Goal: Find specific page/section: Find specific page/section

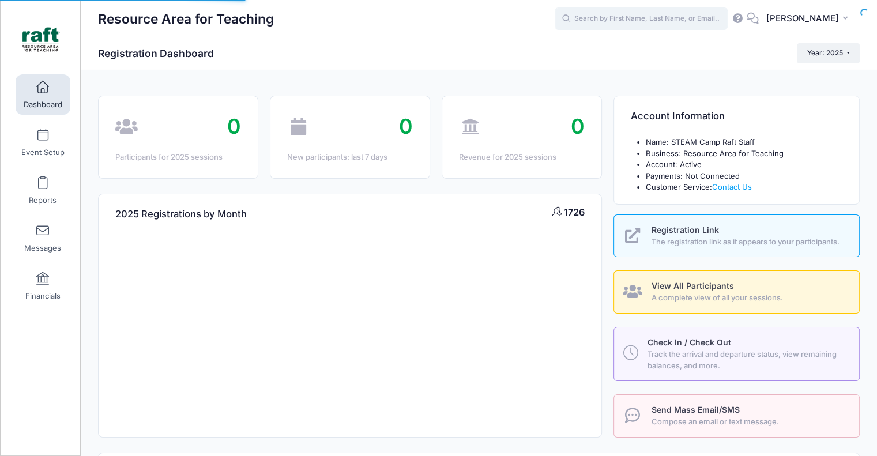
click at [635, 27] on input "text" at bounding box center [641, 18] width 173 height 23
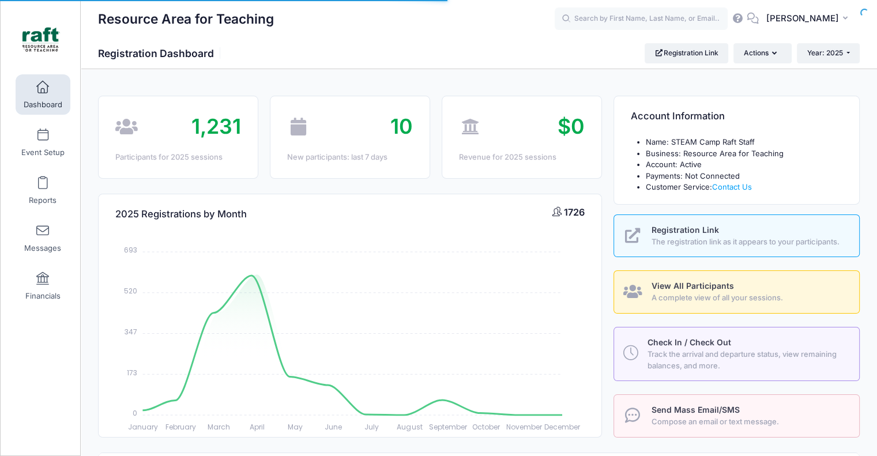
select select
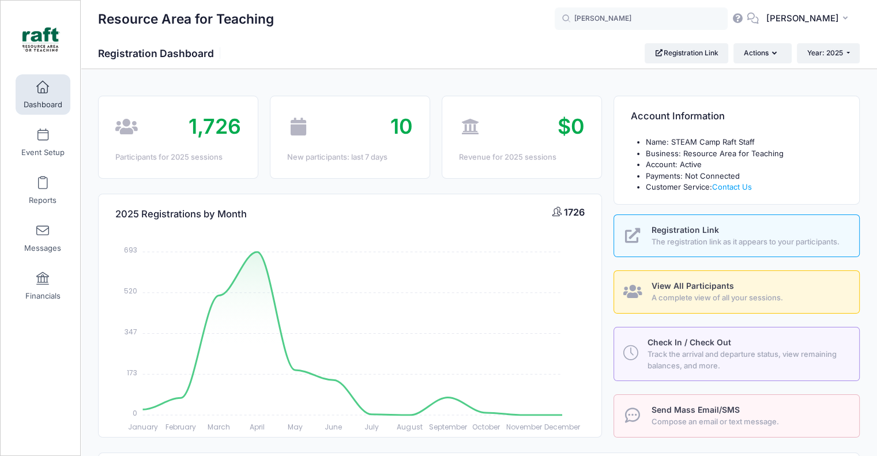
type input "vayda"
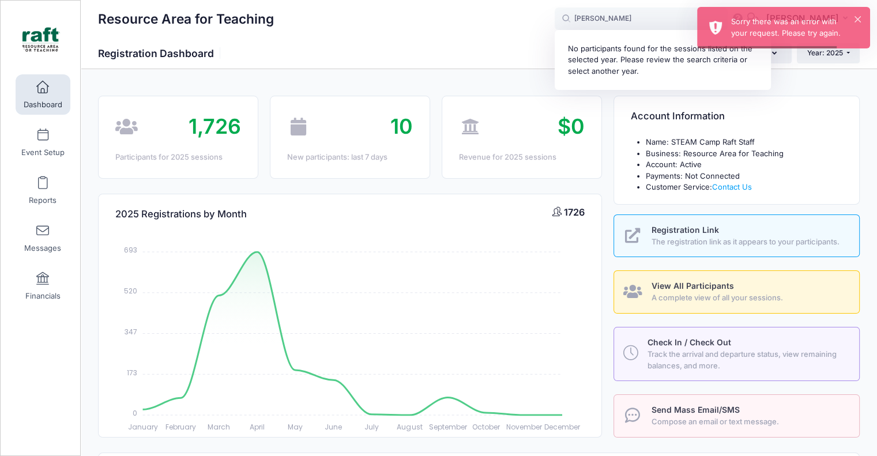
click at [639, 20] on input "vayda" at bounding box center [641, 18] width 173 height 23
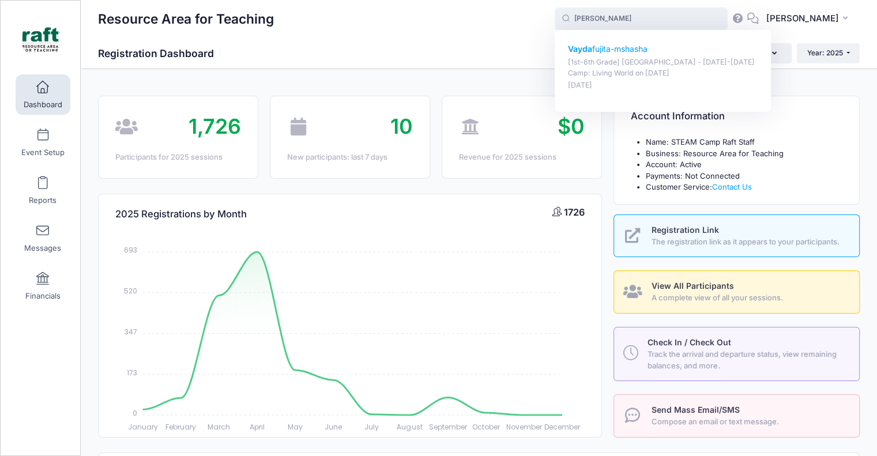
click at [661, 85] on p "Oct-06, 2025" at bounding box center [663, 85] width 190 height 11
type input "Vayda fujita-mshasha ([1st-6th Grade] Berryessa - Oct 6-10 Camp: Living World, …"
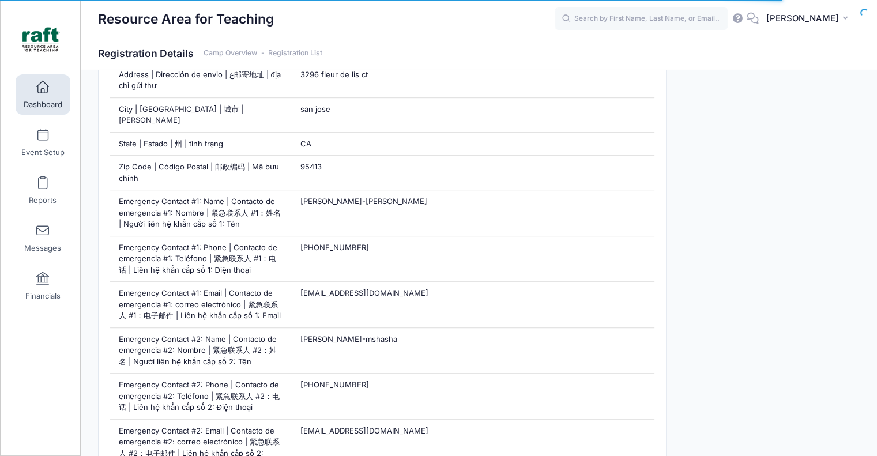
scroll to position [694, 0]
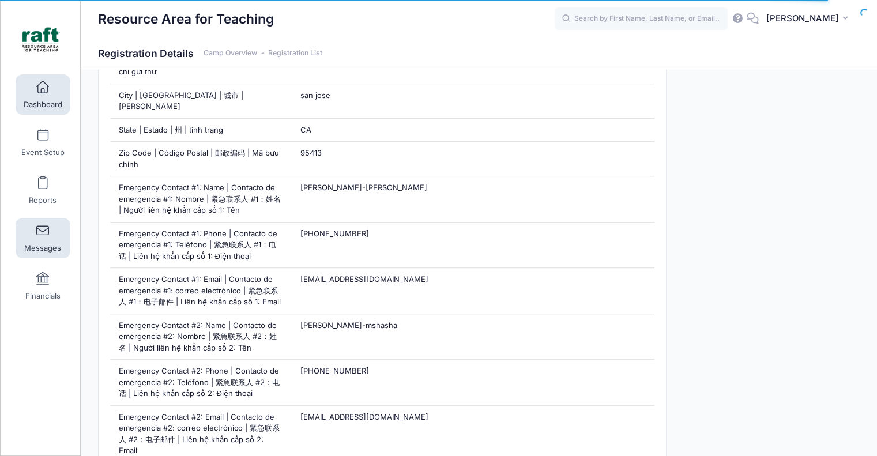
click at [62, 245] on link "Messages" at bounding box center [43, 238] width 55 height 40
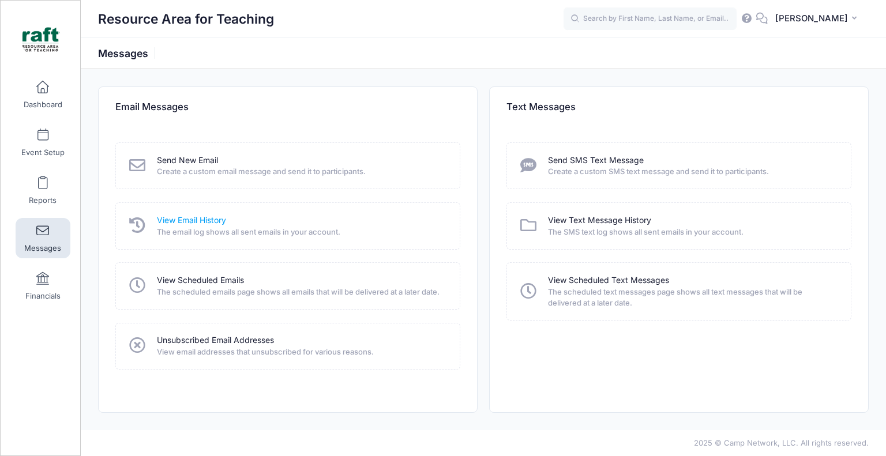
click at [217, 223] on link "View Email History" at bounding box center [191, 221] width 69 height 12
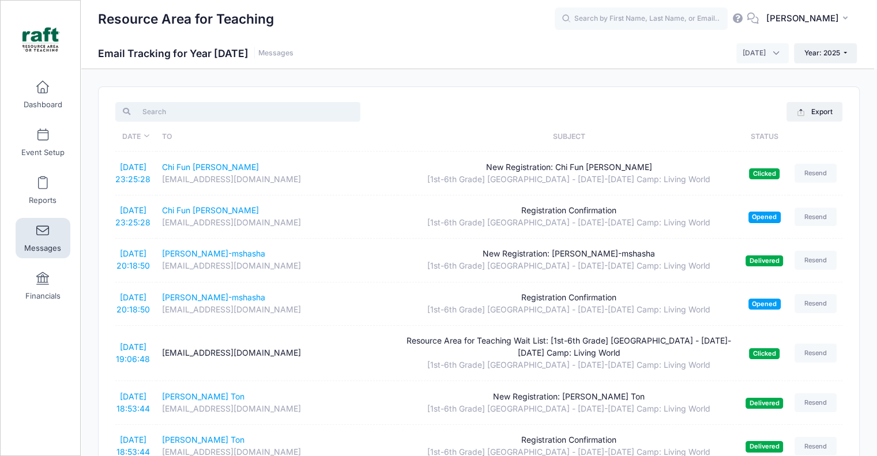
click at [171, 109] on input "search" at bounding box center [237, 112] width 245 height 20
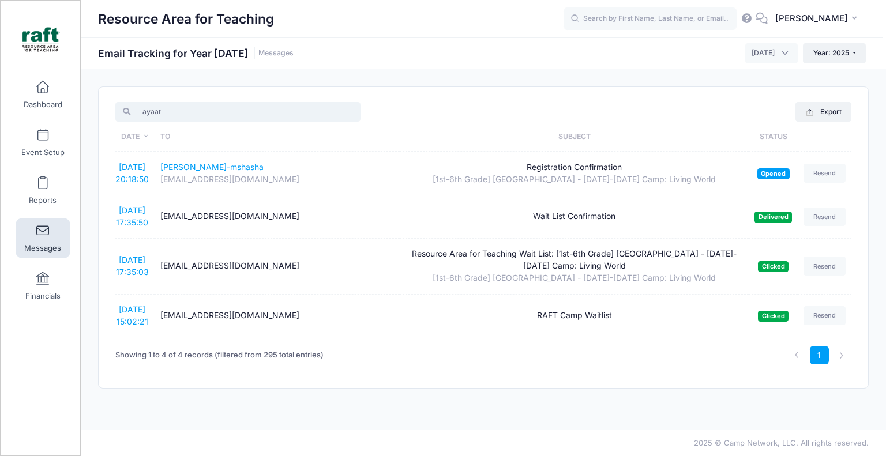
type input "ayaat"
click at [614, 16] on input "text" at bounding box center [650, 18] width 173 height 23
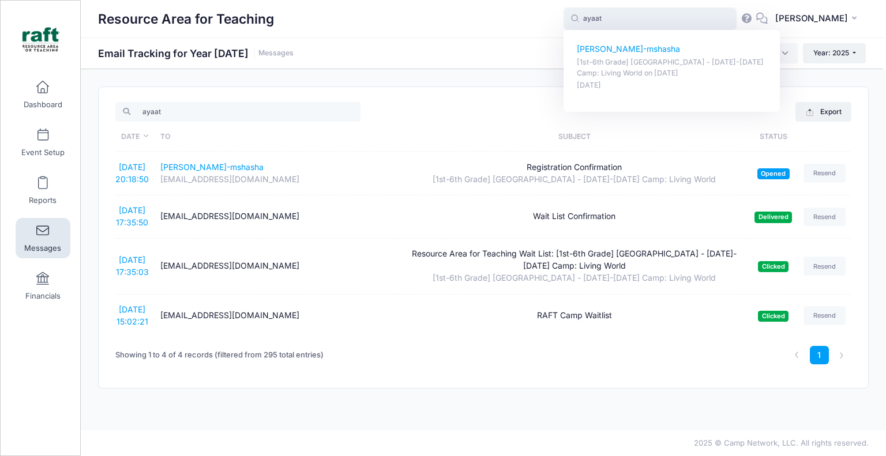
click at [641, 66] on p "[1st-6th Grade] Berryessa - Oct 6-10 Camp: Living World on Oct-06, 2025" at bounding box center [672, 67] width 190 height 21
type input "Vayda fujita-mshasha ([1st-6th Grade] Berryessa - Oct 6-10 Camp: Living World, …"
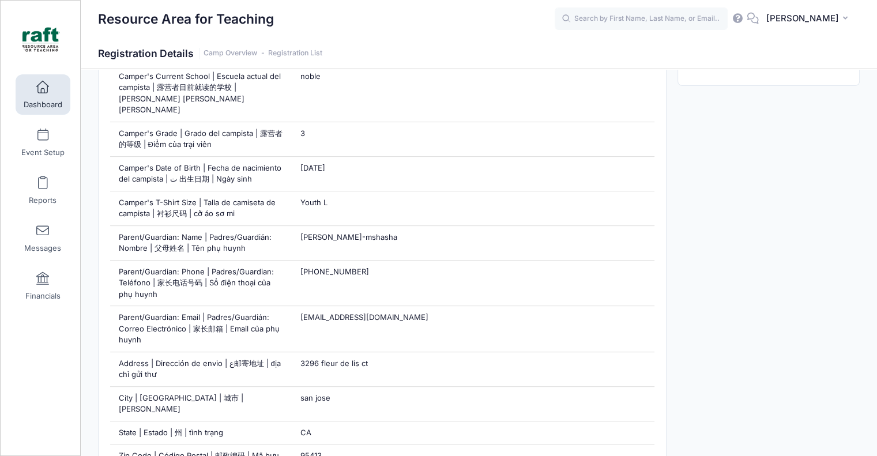
scroll to position [392, 0]
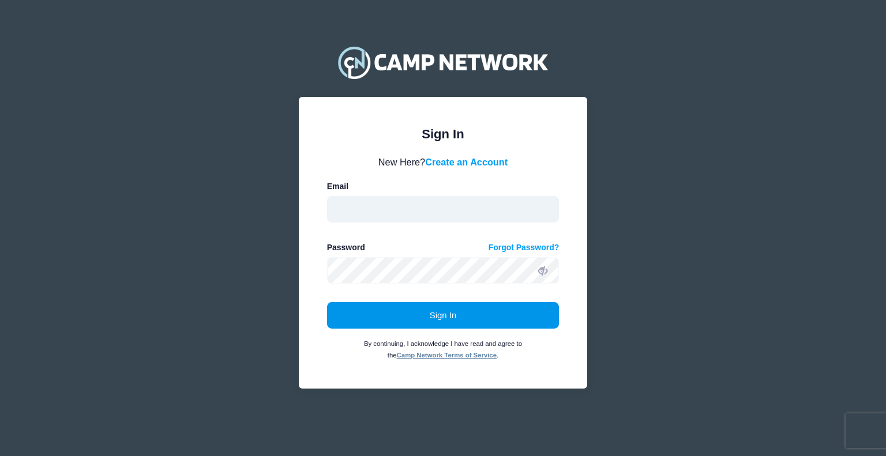
type input "aquidit@raft.net"
click at [375, 322] on button "Sign In" at bounding box center [443, 315] width 232 height 27
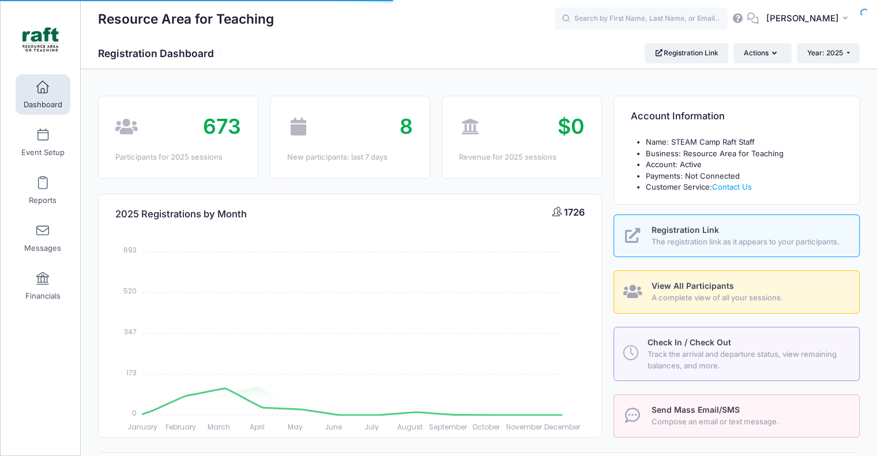
select select
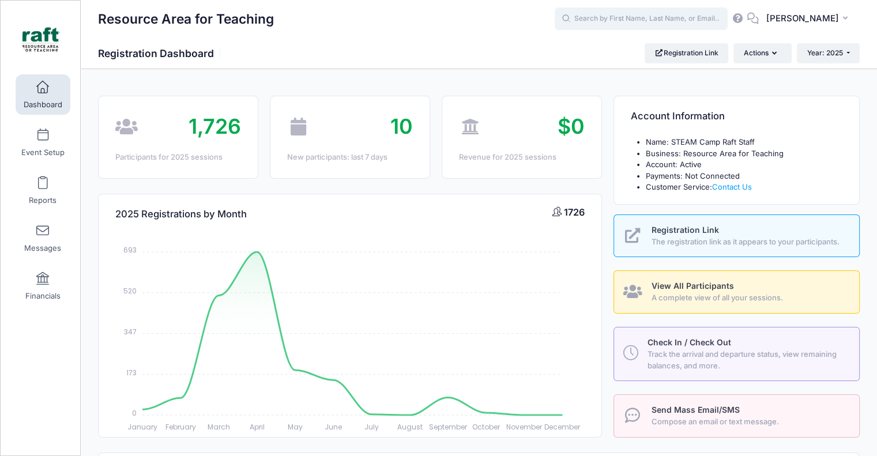
click at [613, 18] on input "text" at bounding box center [641, 18] width 173 height 23
type input "k"
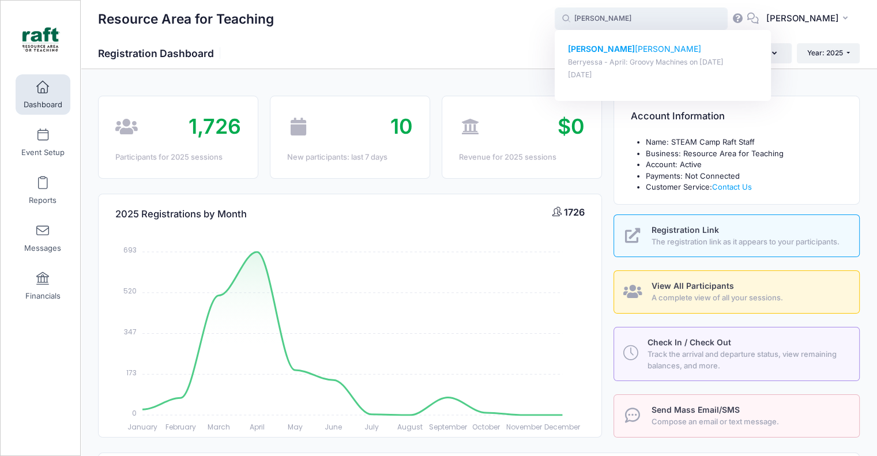
click at [594, 57] on div "[PERSON_NAME] - April: Groovy Machines on [DATE] [DATE]" at bounding box center [663, 61] width 190 height 37
type input "[PERSON_NAME] (Berryessa - April: Groovy Machines, [DATE])"
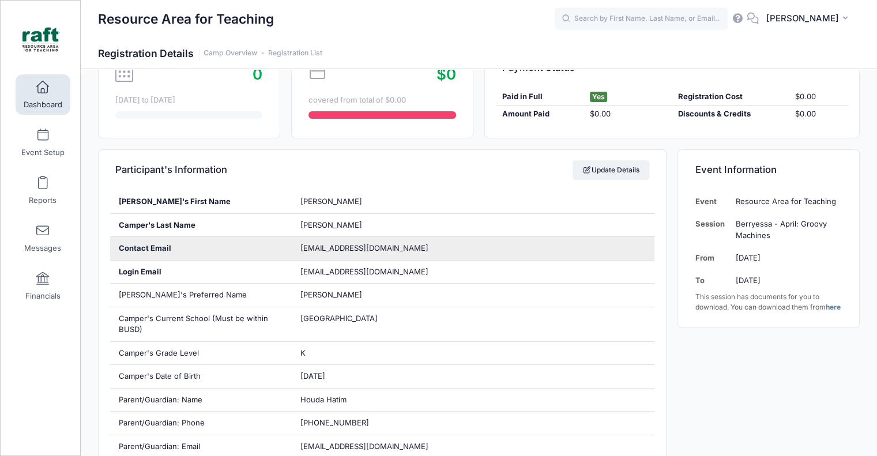
scroll to position [128, 0]
